Goal: Information Seeking & Learning: Learn about a topic

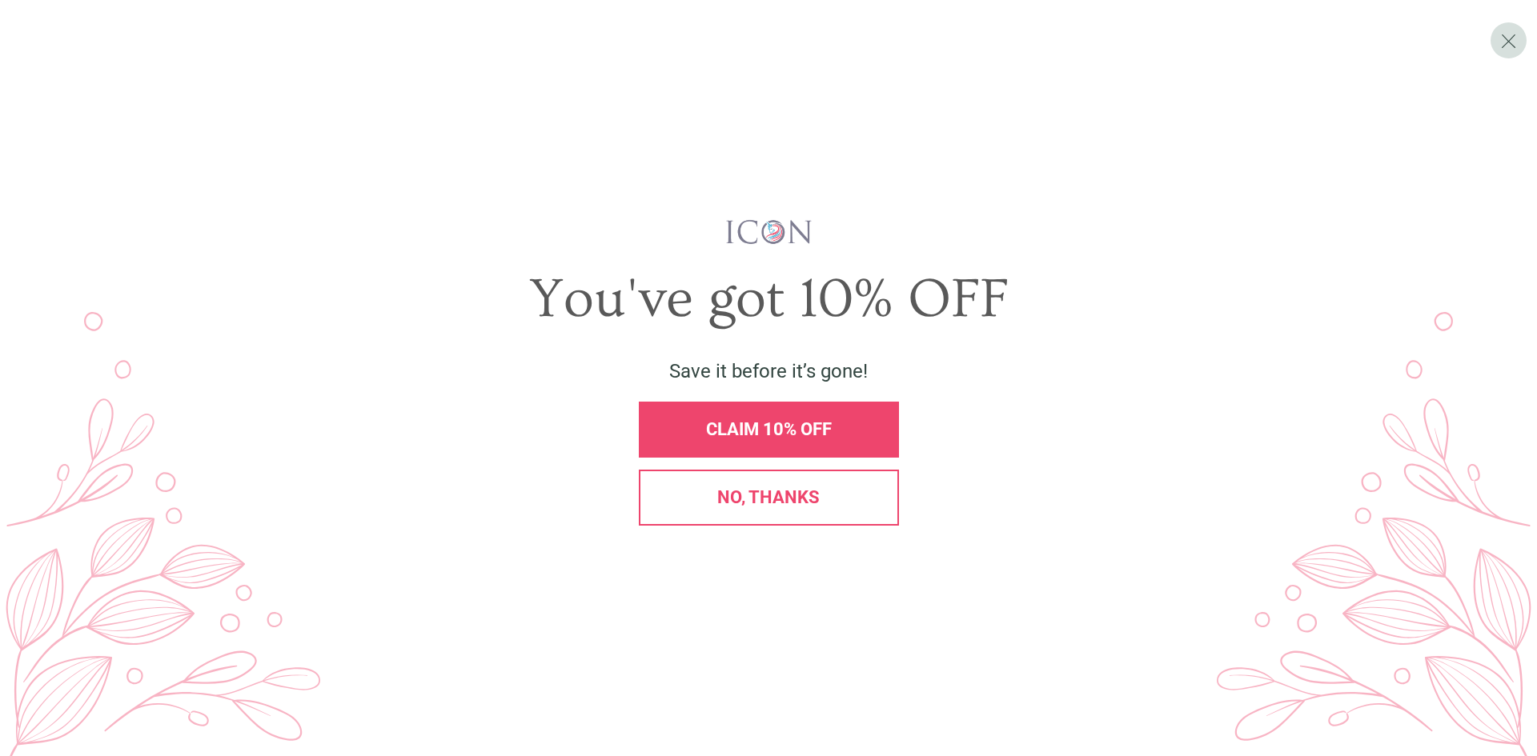
click at [773, 428] on span "CLAIM 10% OFF" at bounding box center [769, 429] width 126 height 20
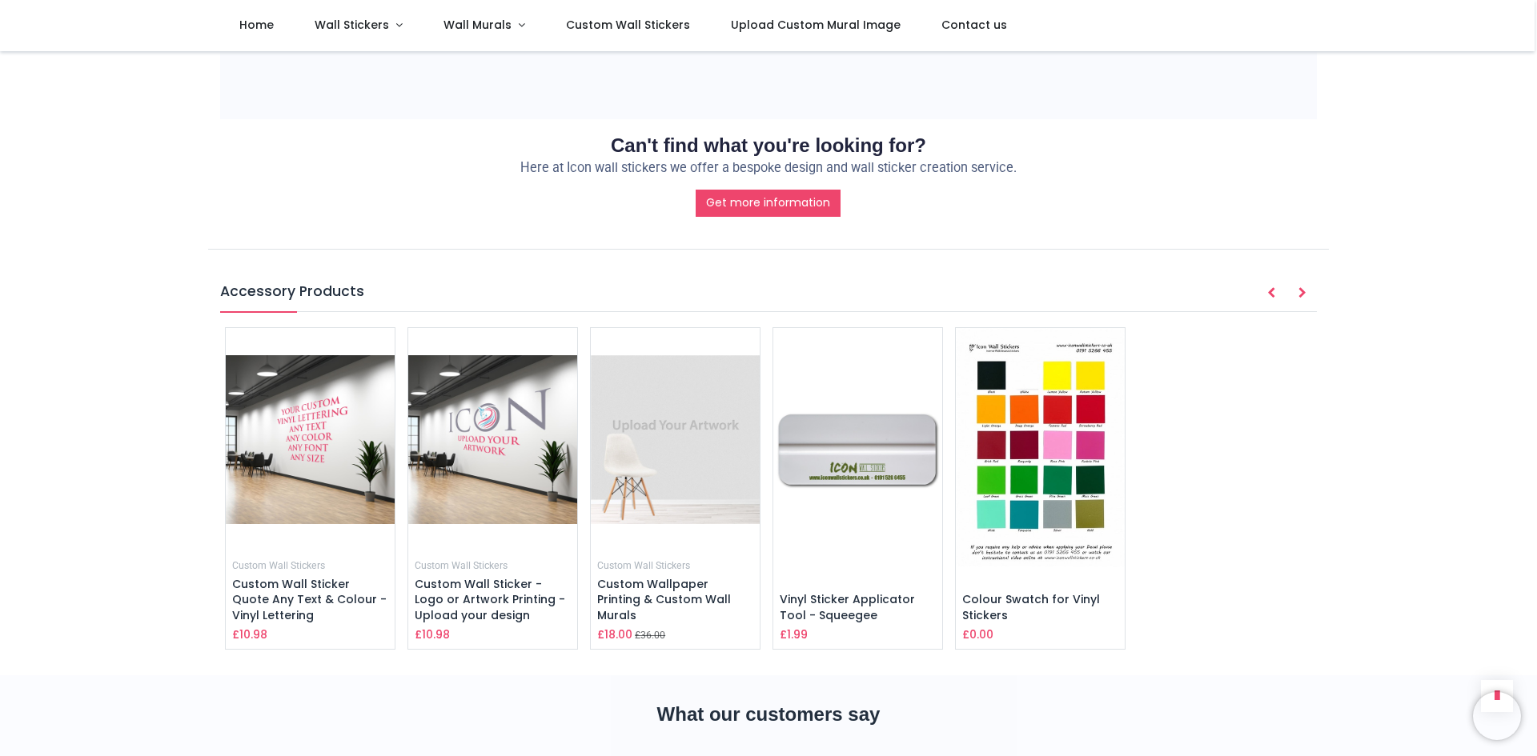
scroll to position [1921, 0]
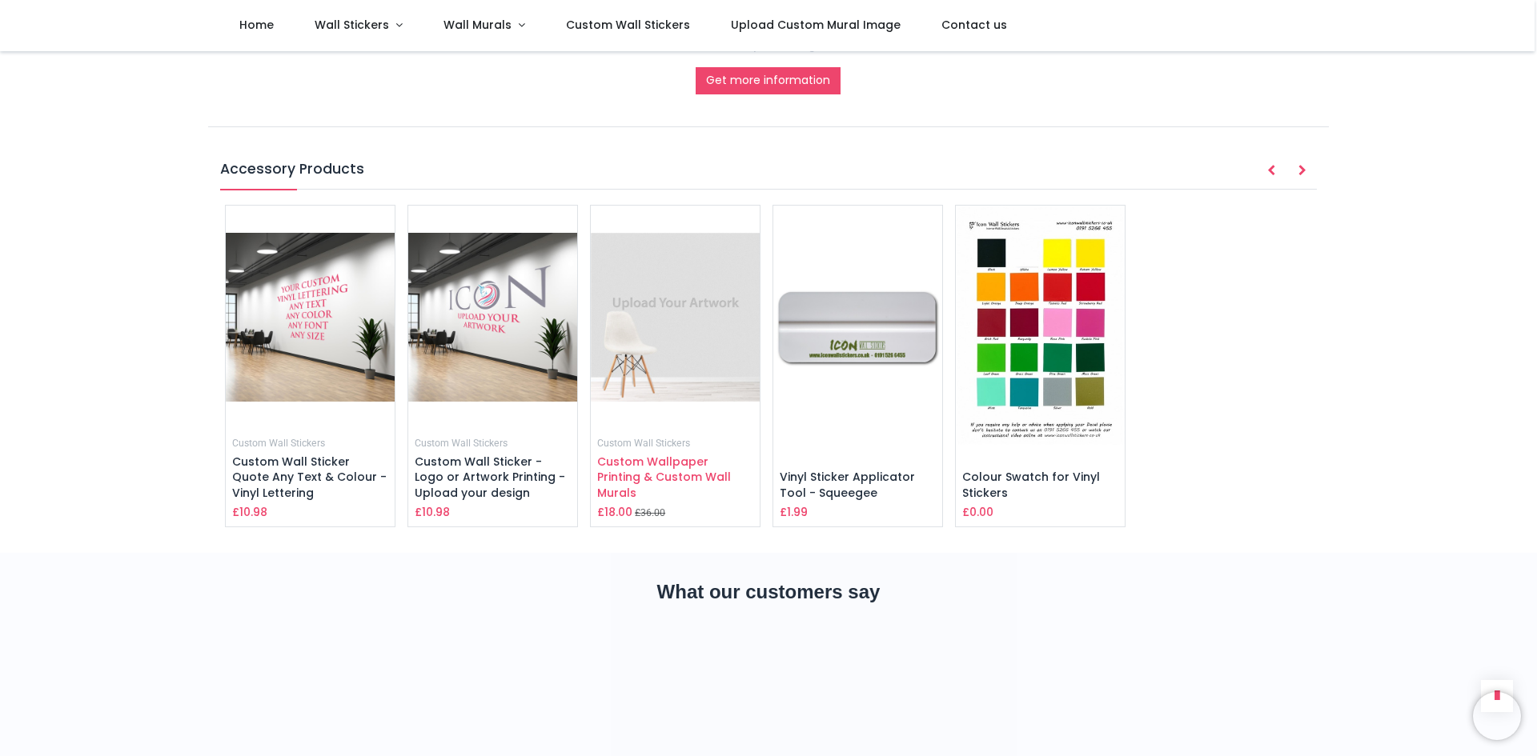
click at [688, 455] on span "Custom Wallpaper Printing & Custom Wall Murals" at bounding box center [664, 477] width 134 height 47
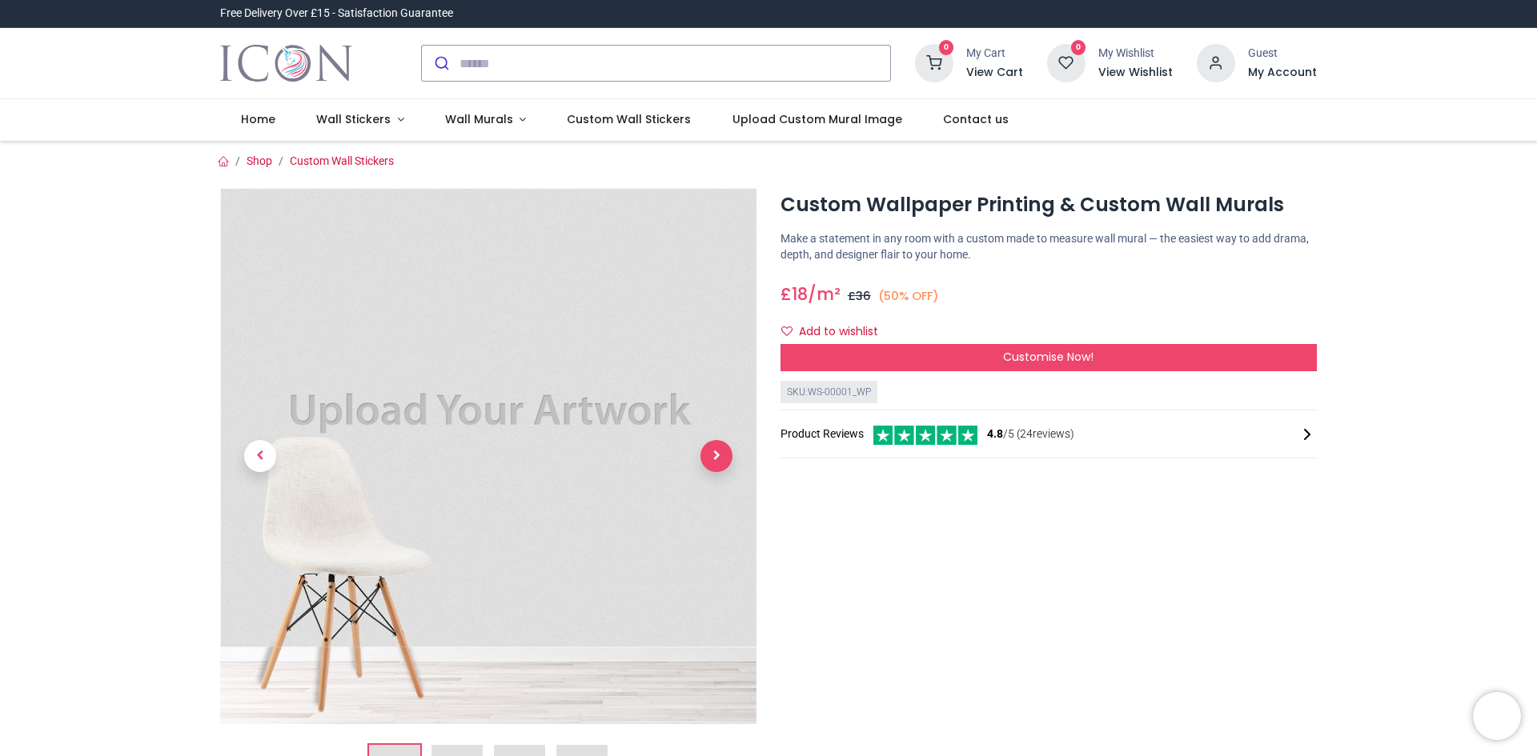
click at [706, 454] on span "Next" at bounding box center [716, 456] width 32 height 32
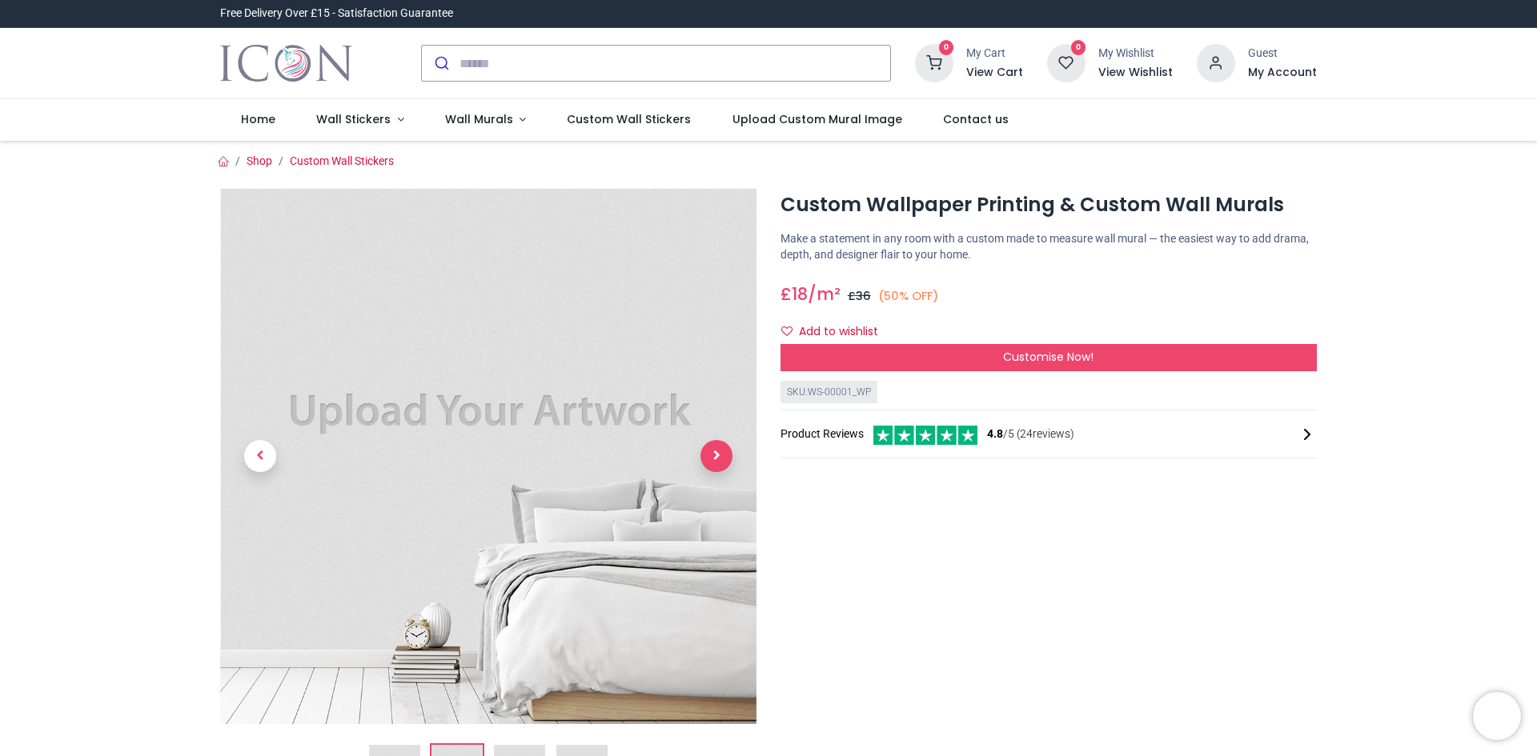
click at [706, 454] on span "Next" at bounding box center [716, 456] width 32 height 32
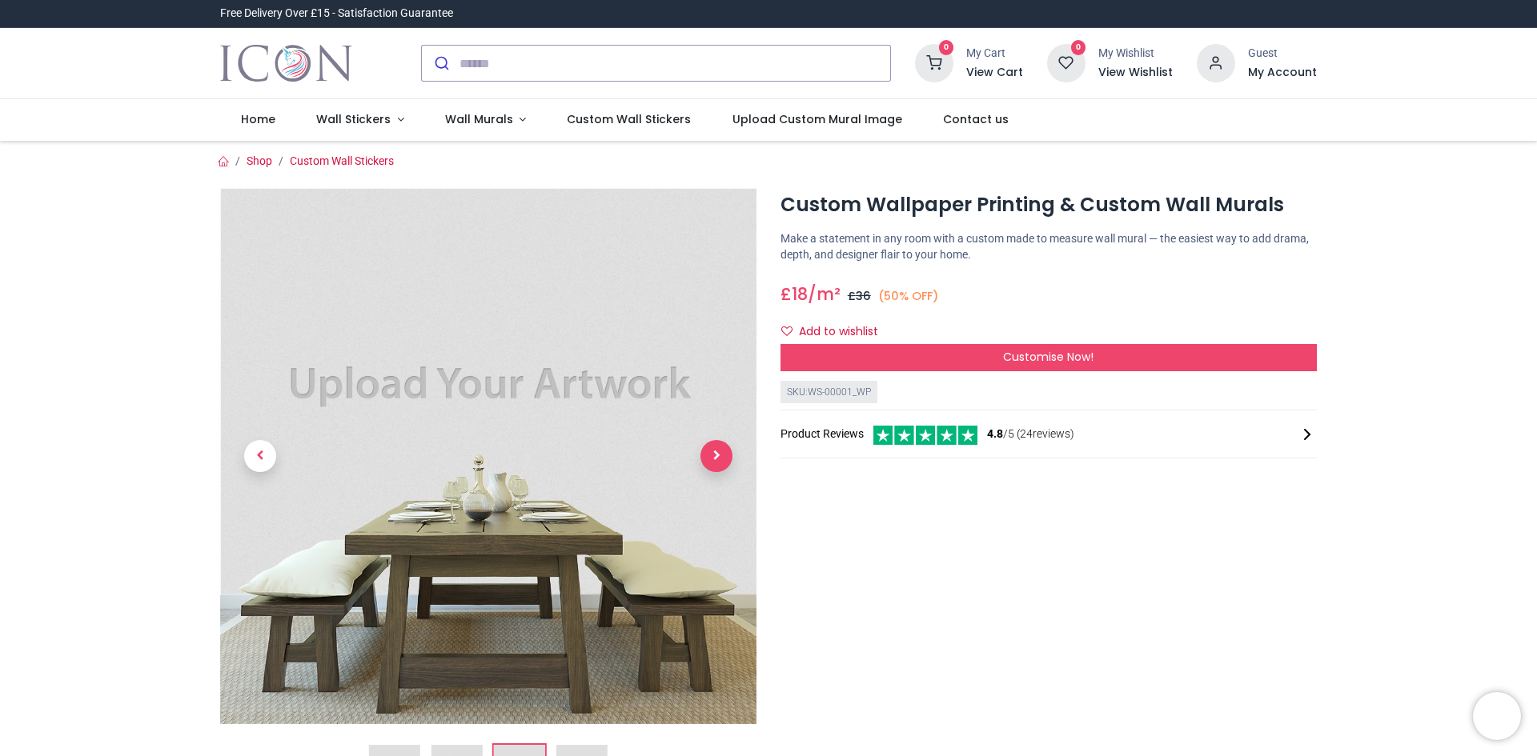
click at [706, 454] on span "Next" at bounding box center [716, 456] width 32 height 32
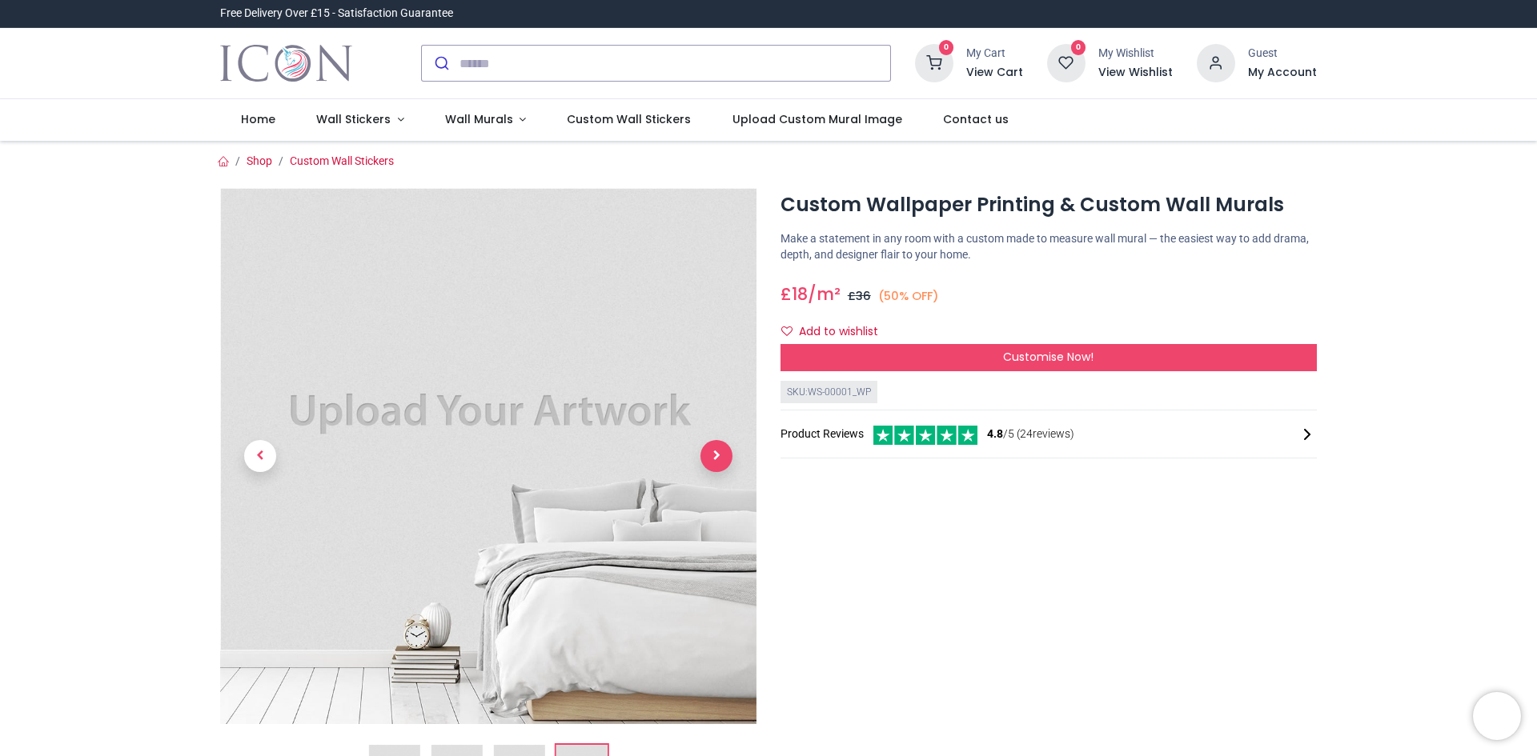
click at [706, 454] on span "Next" at bounding box center [716, 456] width 32 height 32
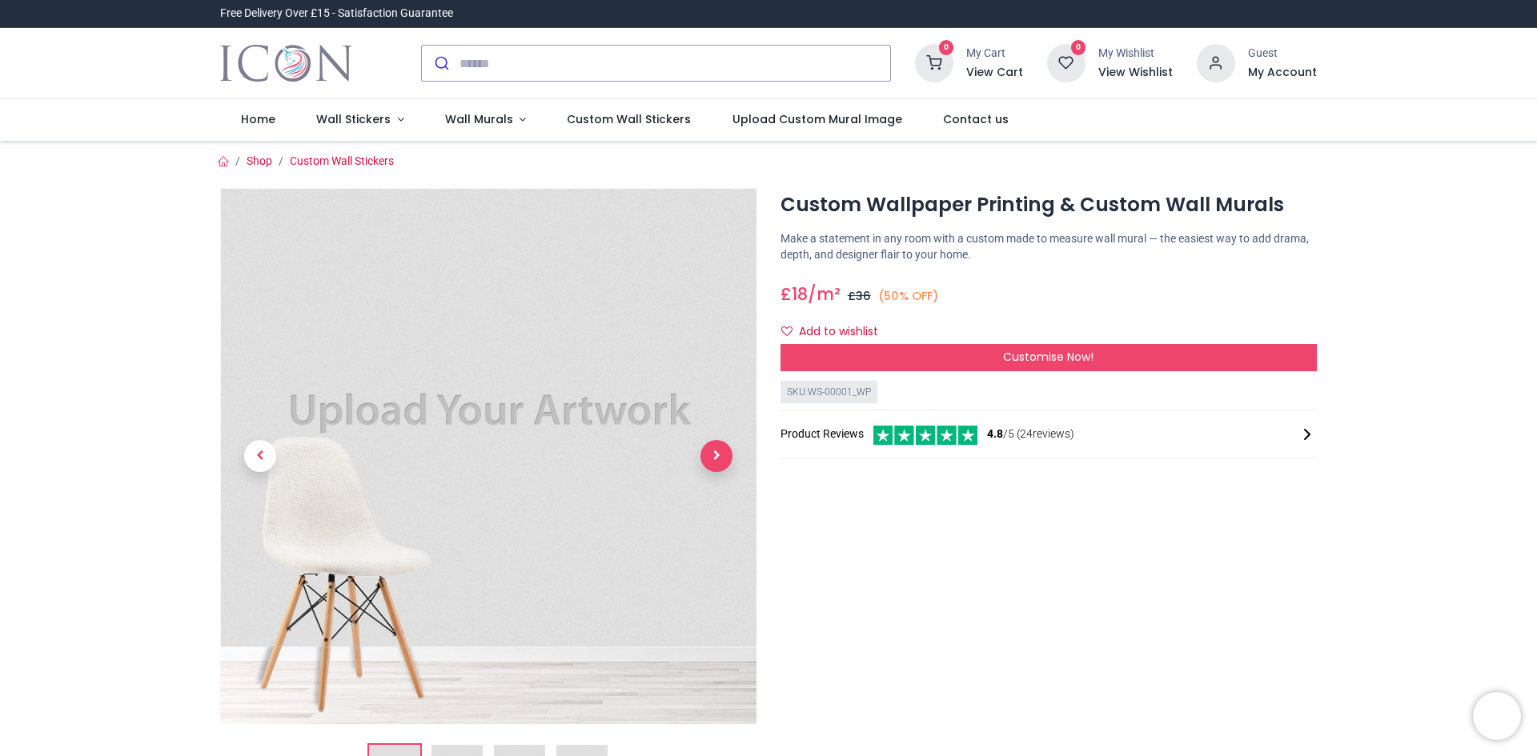
click at [706, 454] on span "Next" at bounding box center [716, 456] width 32 height 32
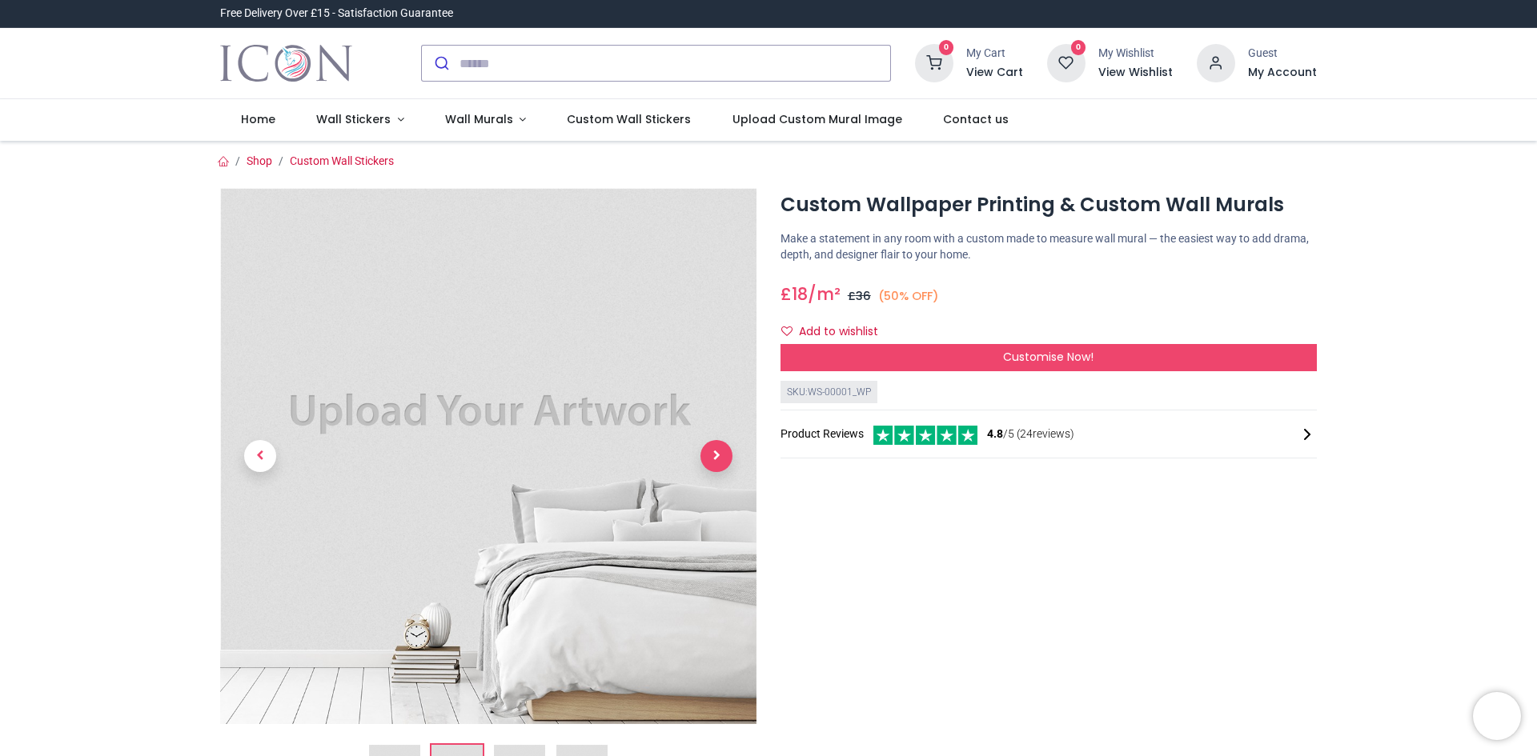
click at [706, 454] on span "Next" at bounding box center [716, 456] width 32 height 32
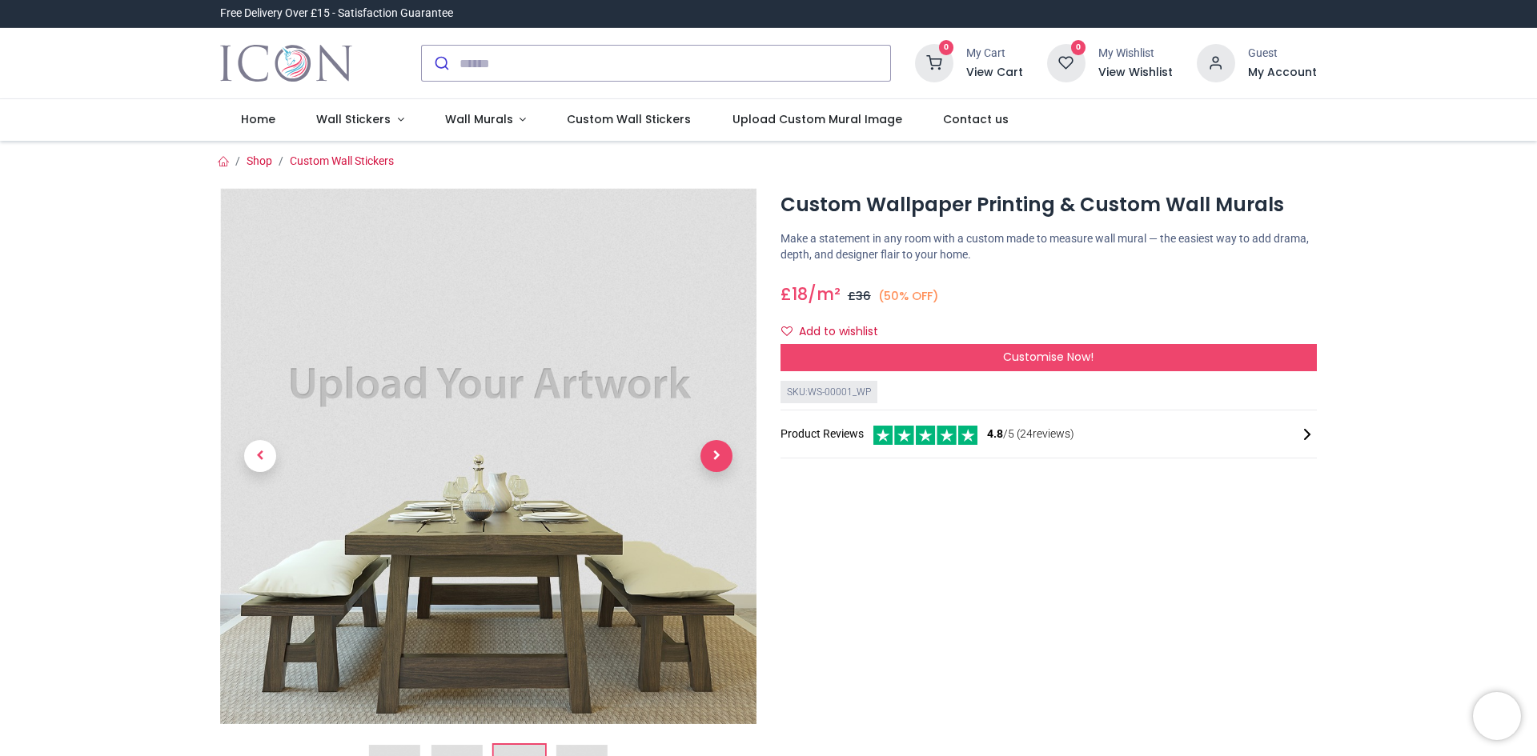
click at [706, 454] on span "Next" at bounding box center [716, 456] width 32 height 32
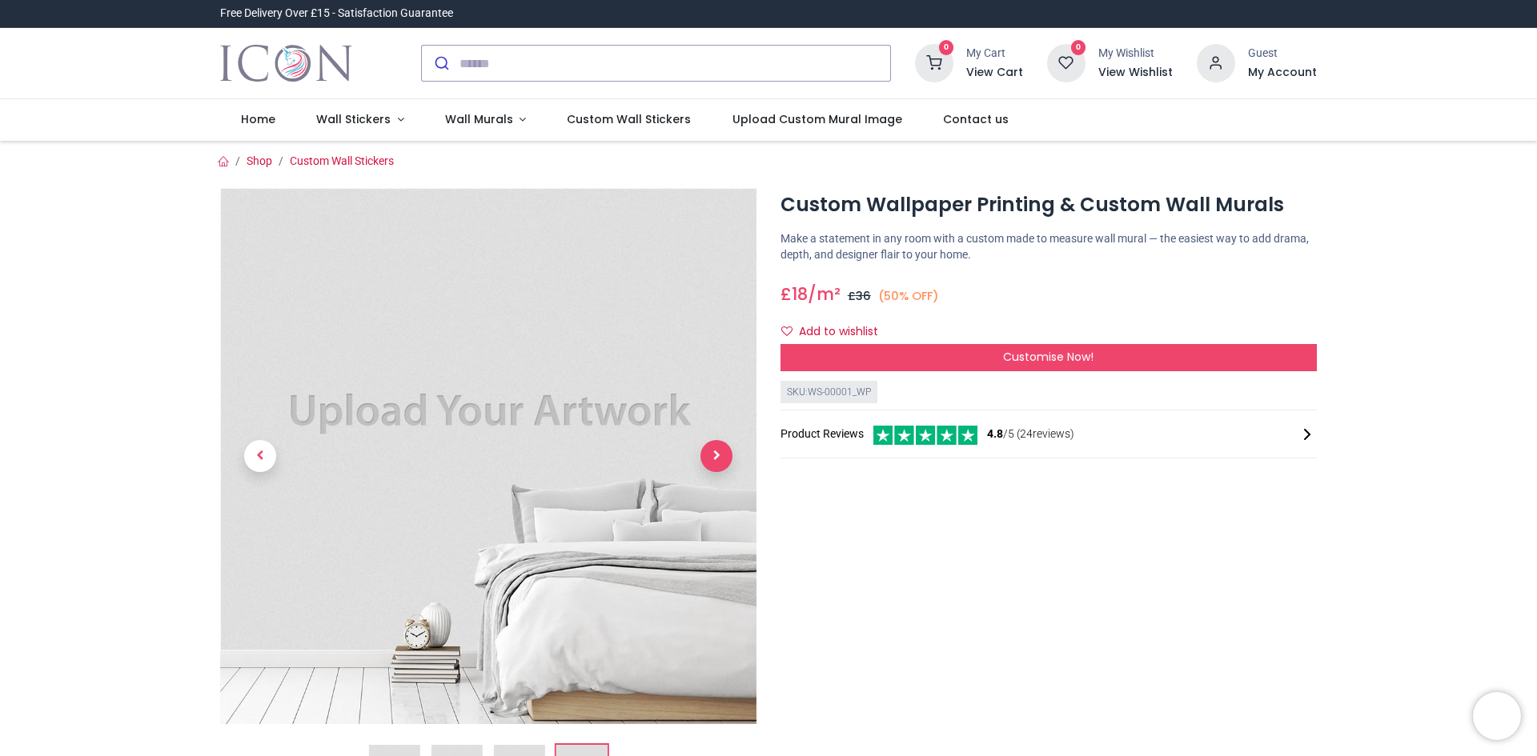
click at [706, 454] on span "Next" at bounding box center [716, 456] width 32 height 32
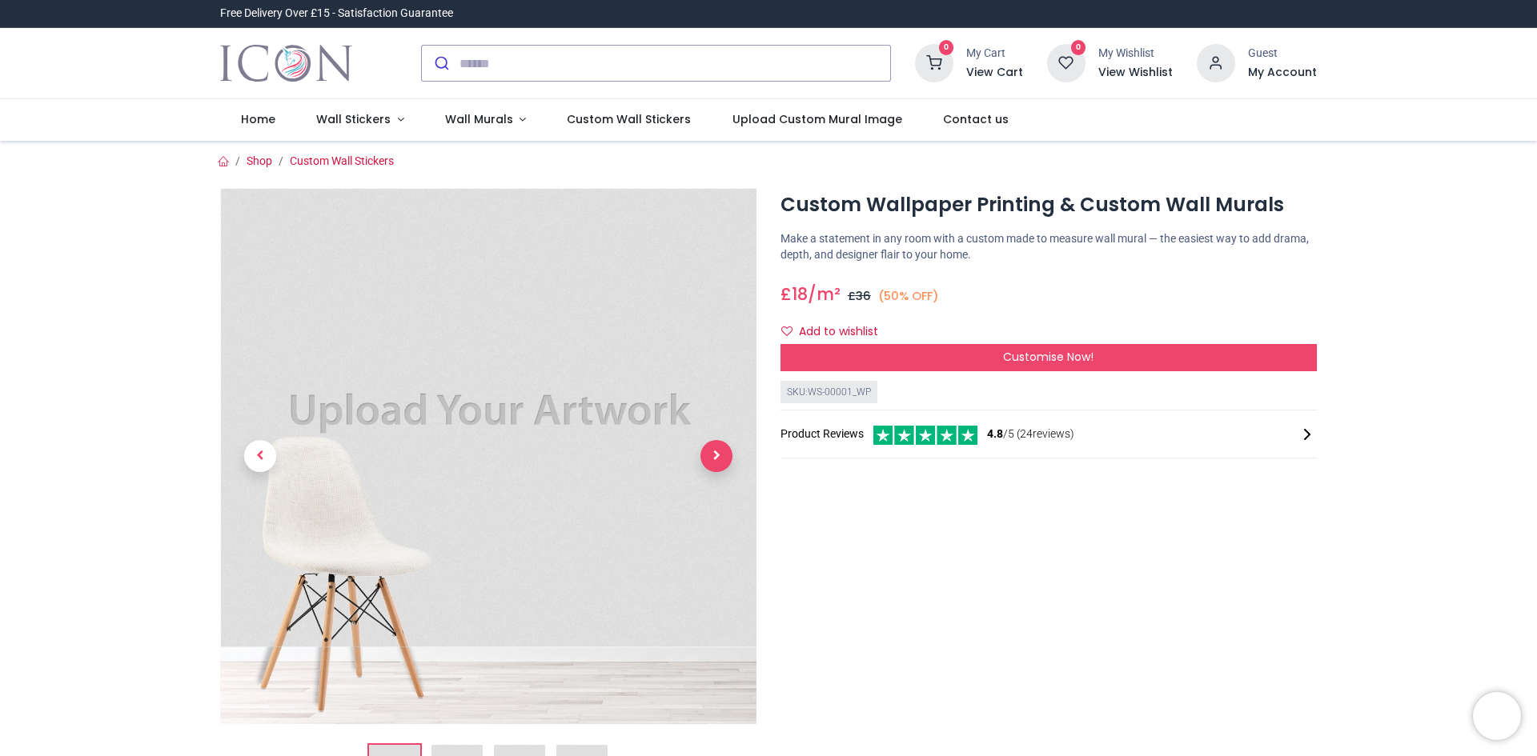
click at [706, 454] on span "Next" at bounding box center [716, 456] width 32 height 32
